Goal: Find specific page/section: Find specific page/section

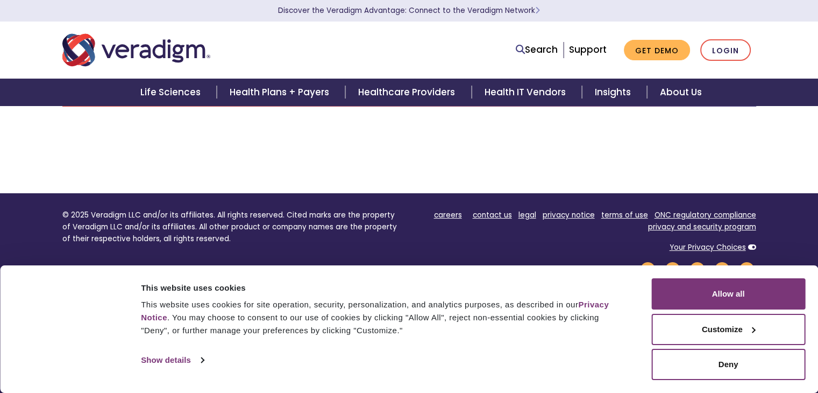
scroll to position [203, 0]
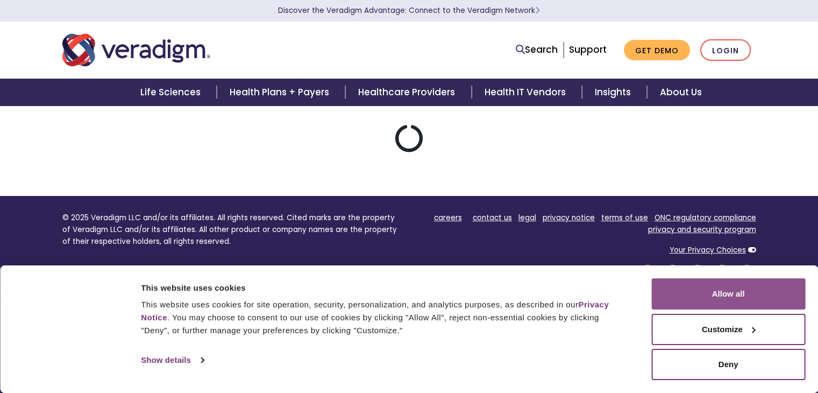
click at [718, 300] on button "Allow all" at bounding box center [729, 293] width 154 height 31
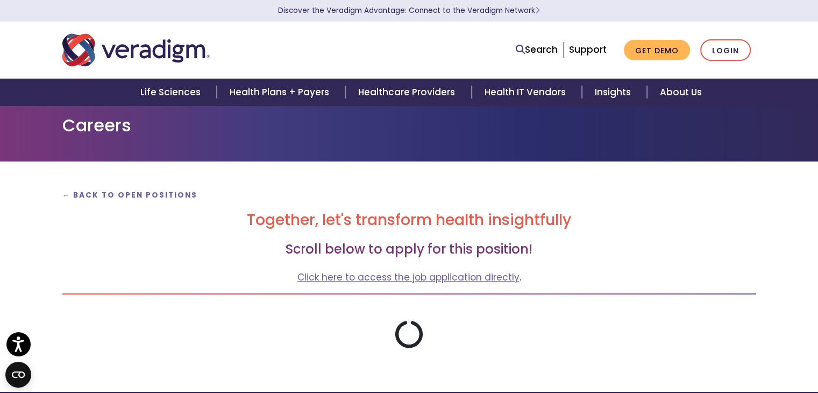
scroll to position [0, 0]
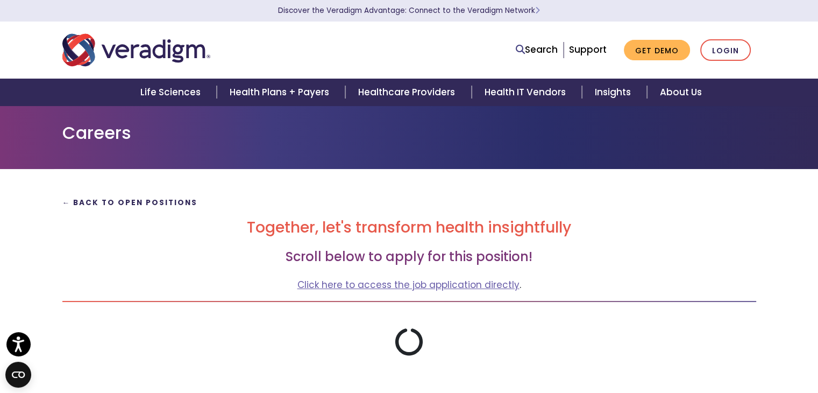
click at [108, 201] on strong "← Back to Open Positions" at bounding box center [130, 202] width 136 height 10
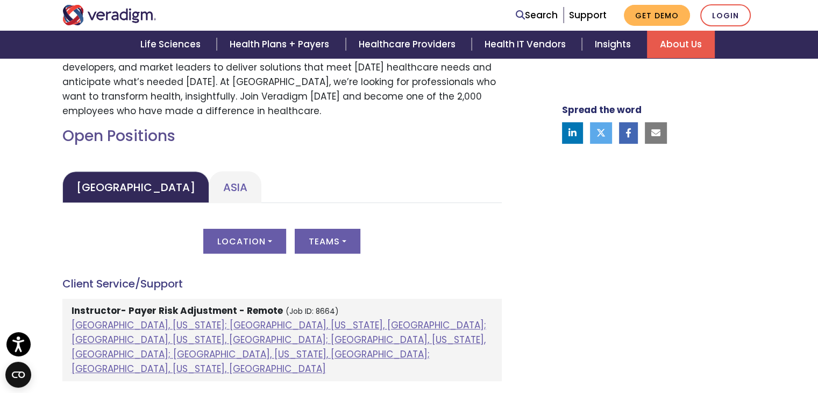
scroll to position [484, 0]
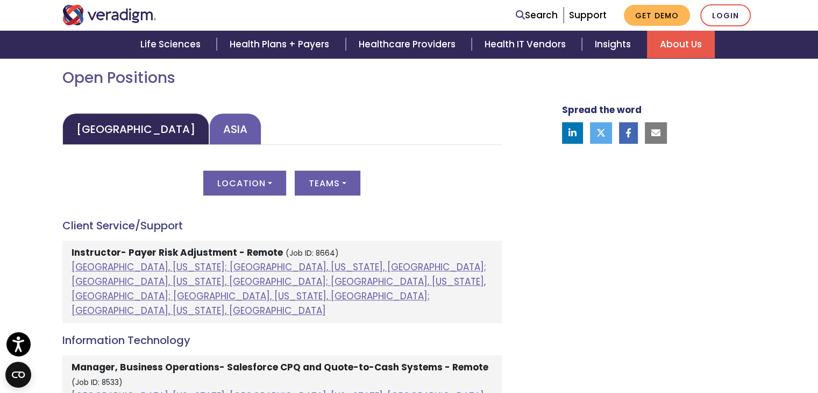
click at [209, 128] on link "Asia" at bounding box center [235, 129] width 52 height 32
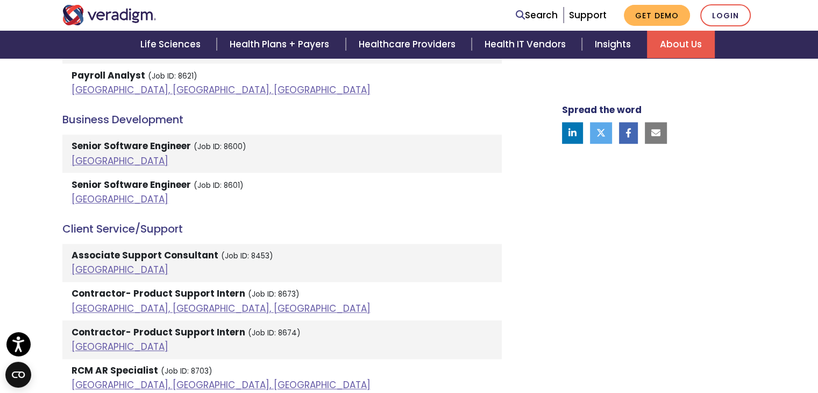
scroll to position [753, 0]
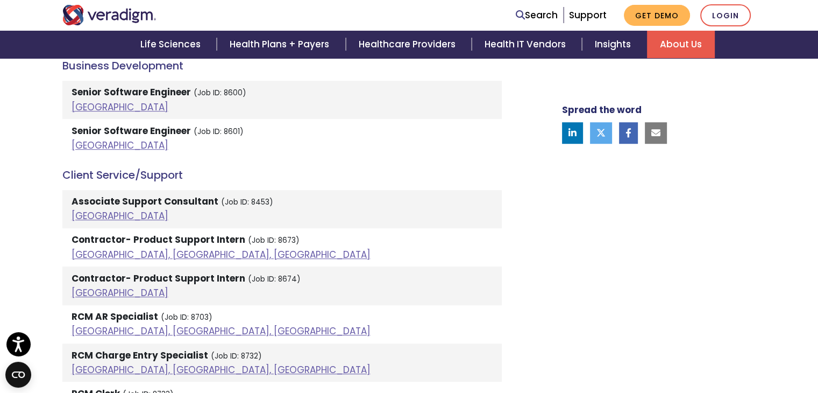
click at [171, 202] on strong "Associate Support Consultant" at bounding box center [145, 201] width 147 height 13
click at [90, 196] on strong "Associate Support Consultant" at bounding box center [145, 201] width 147 height 13
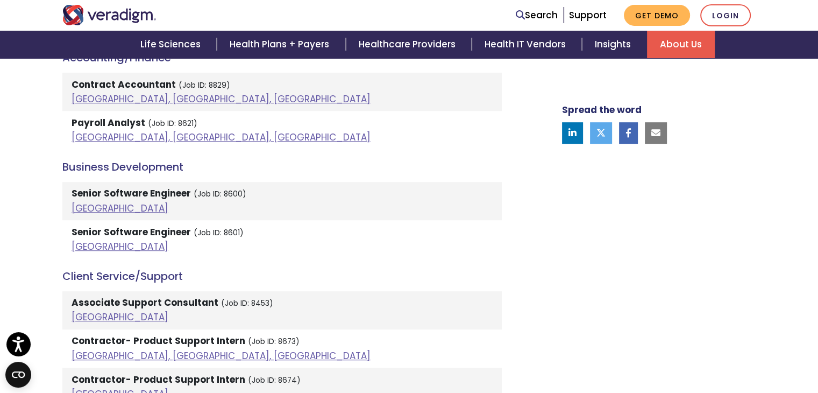
scroll to position [592, 0]
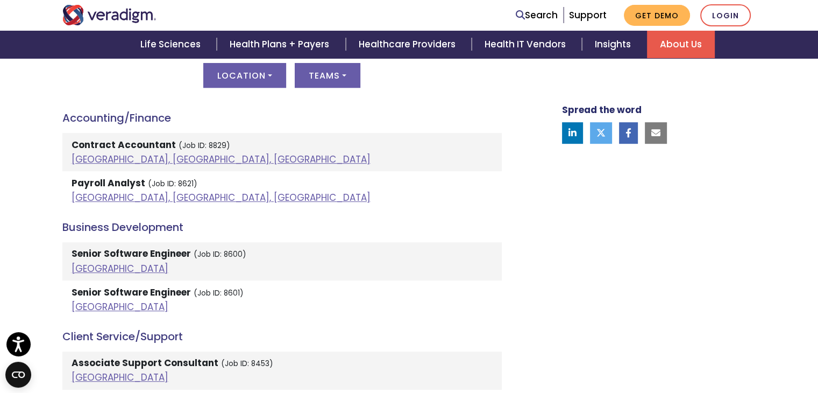
click at [124, 143] on strong "Contract Accountant" at bounding box center [124, 144] width 104 height 13
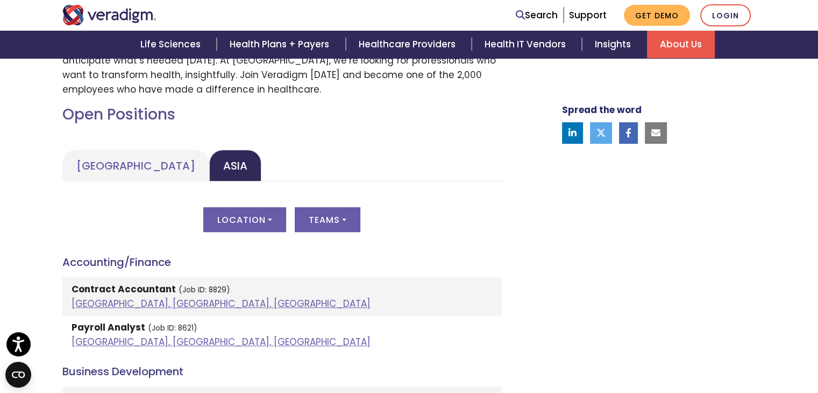
scroll to position [430, 0]
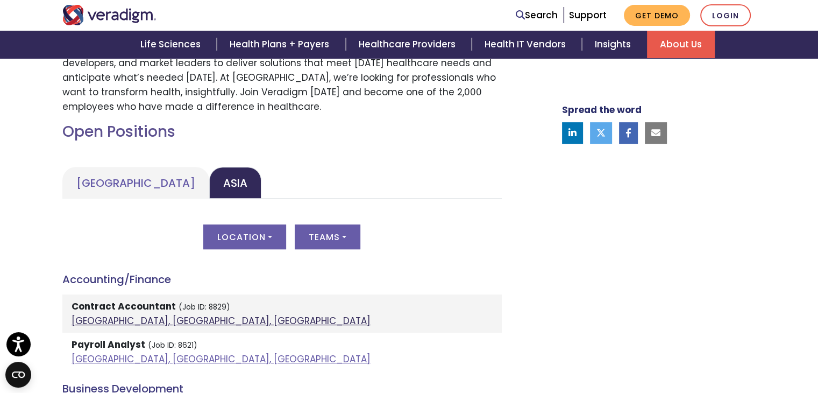
click at [84, 322] on link "Pune, Maharashtra, India" at bounding box center [221, 320] width 299 height 13
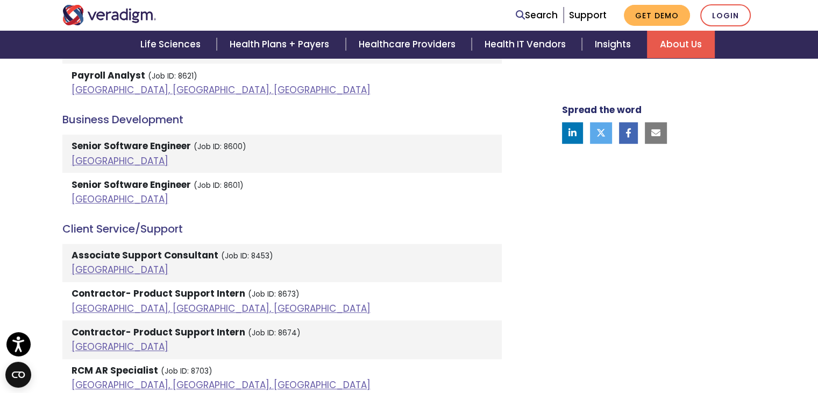
scroll to position [753, 0]
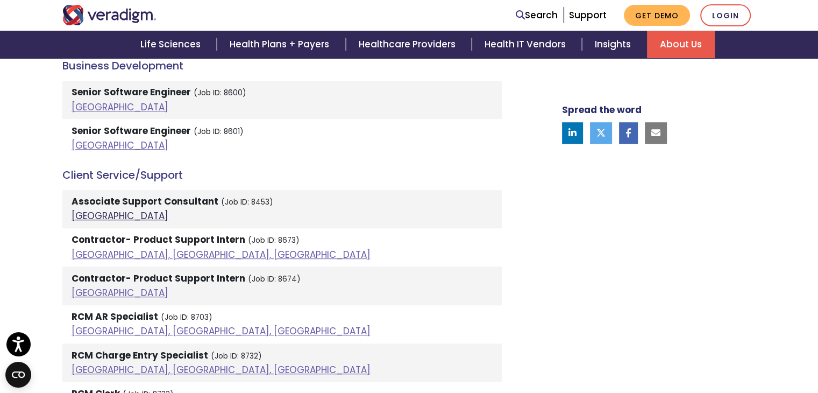
click at [86, 211] on link "India" at bounding box center [120, 215] width 97 height 13
